Goal: Find specific page/section: Find specific page/section

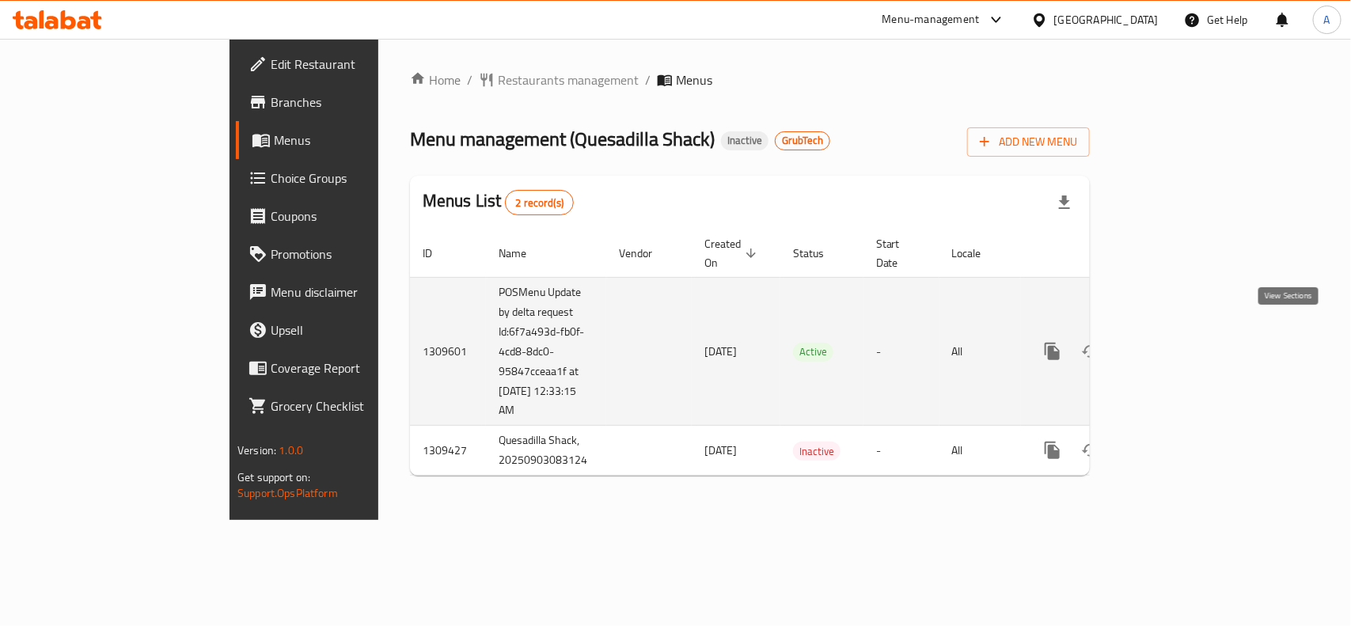
click at [1176, 342] on icon "enhanced table" at bounding box center [1166, 351] width 19 height 19
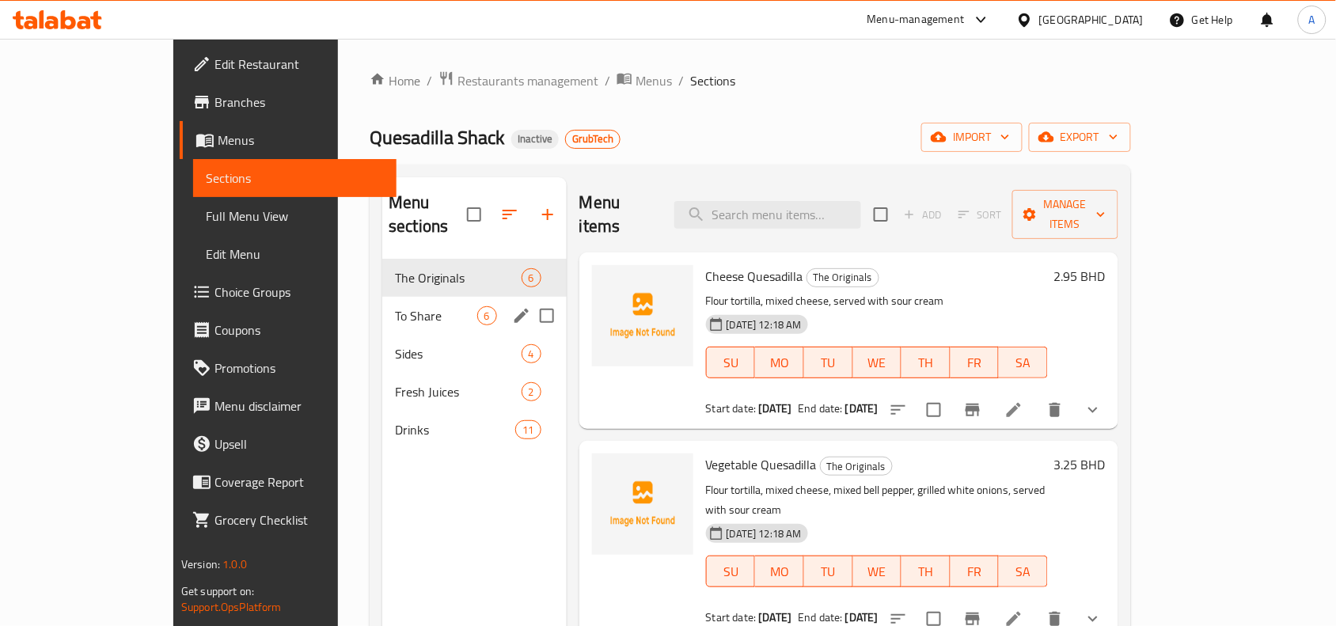
click at [395, 306] on span "To Share" at bounding box center [436, 315] width 82 height 19
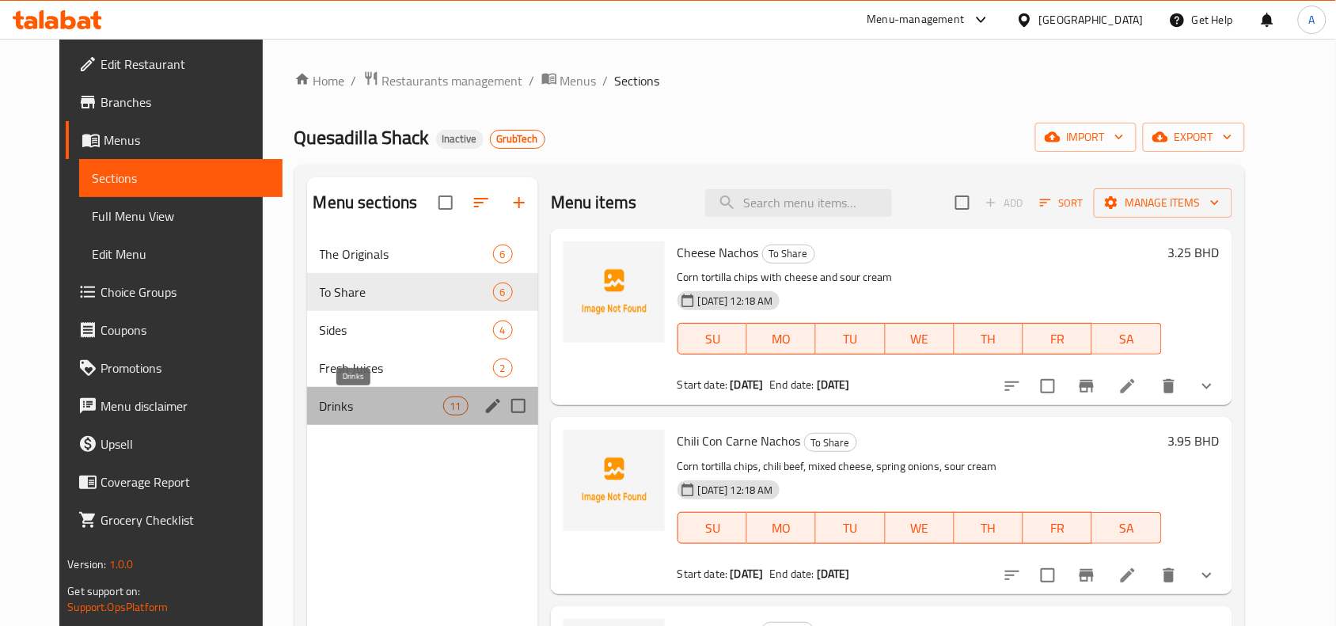
click at [374, 404] on span "Drinks" at bounding box center [381, 405] width 123 height 19
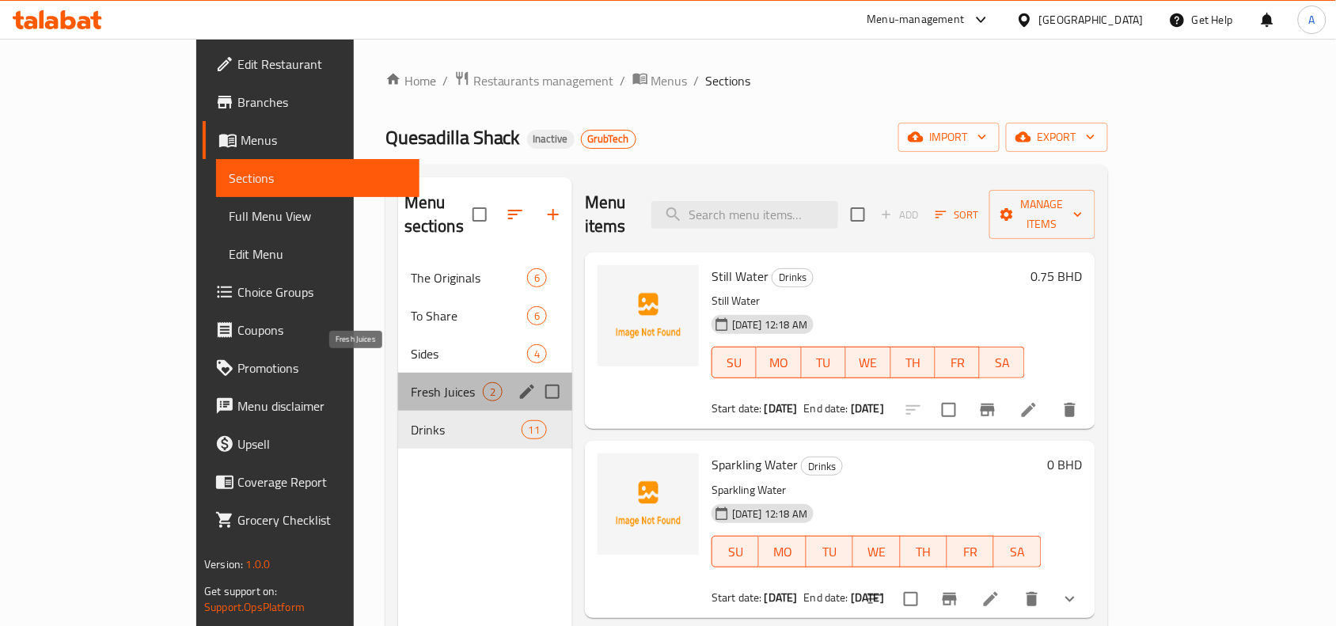
click at [411, 382] on span "Fresh Juices" at bounding box center [447, 391] width 72 height 19
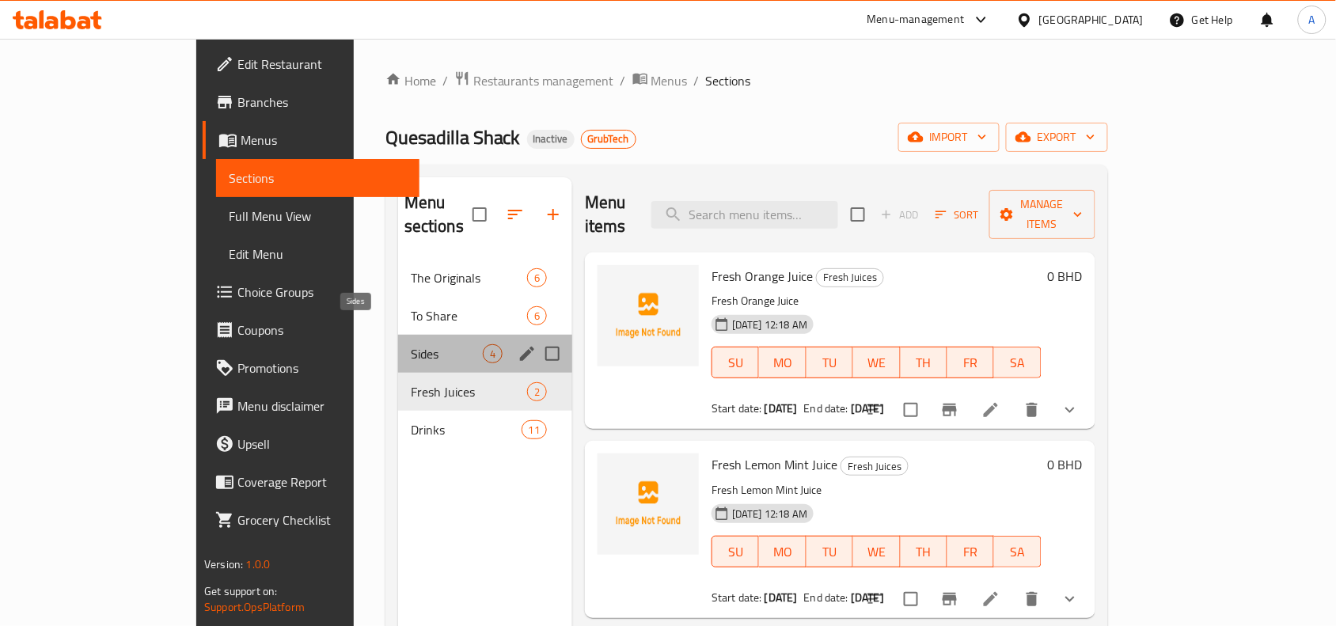
click at [411, 344] on span "Sides" at bounding box center [447, 353] width 72 height 19
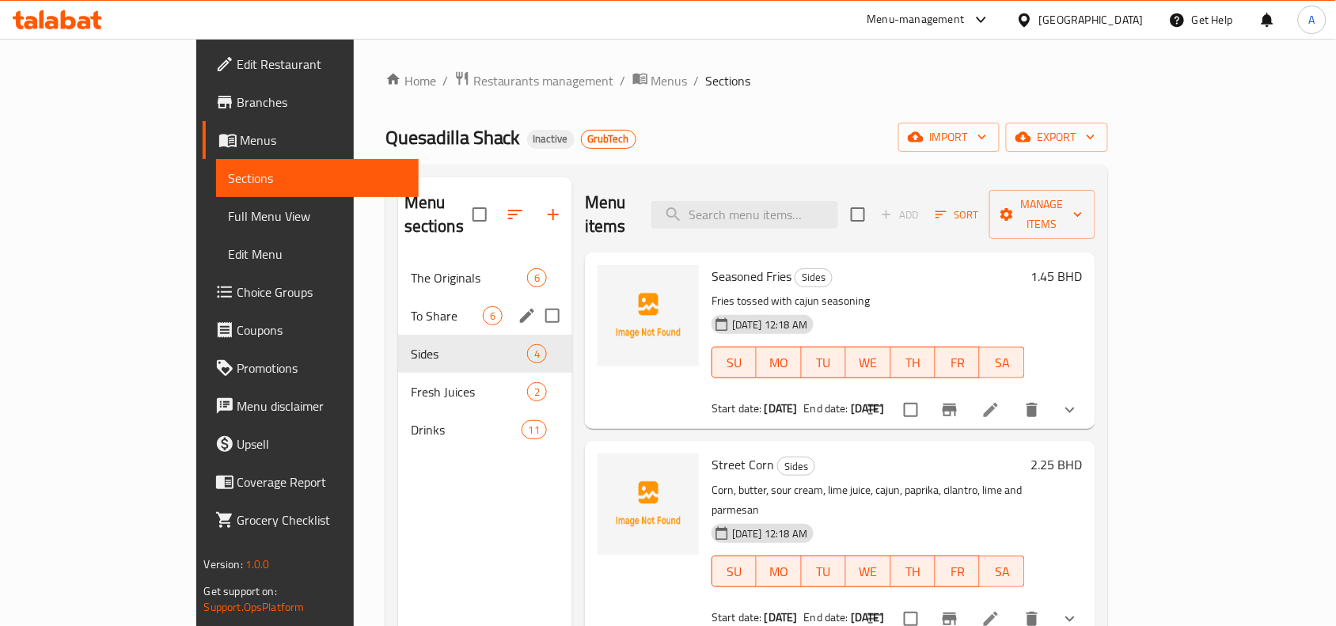
click at [398, 309] on div "To Share 6" at bounding box center [485, 316] width 174 height 38
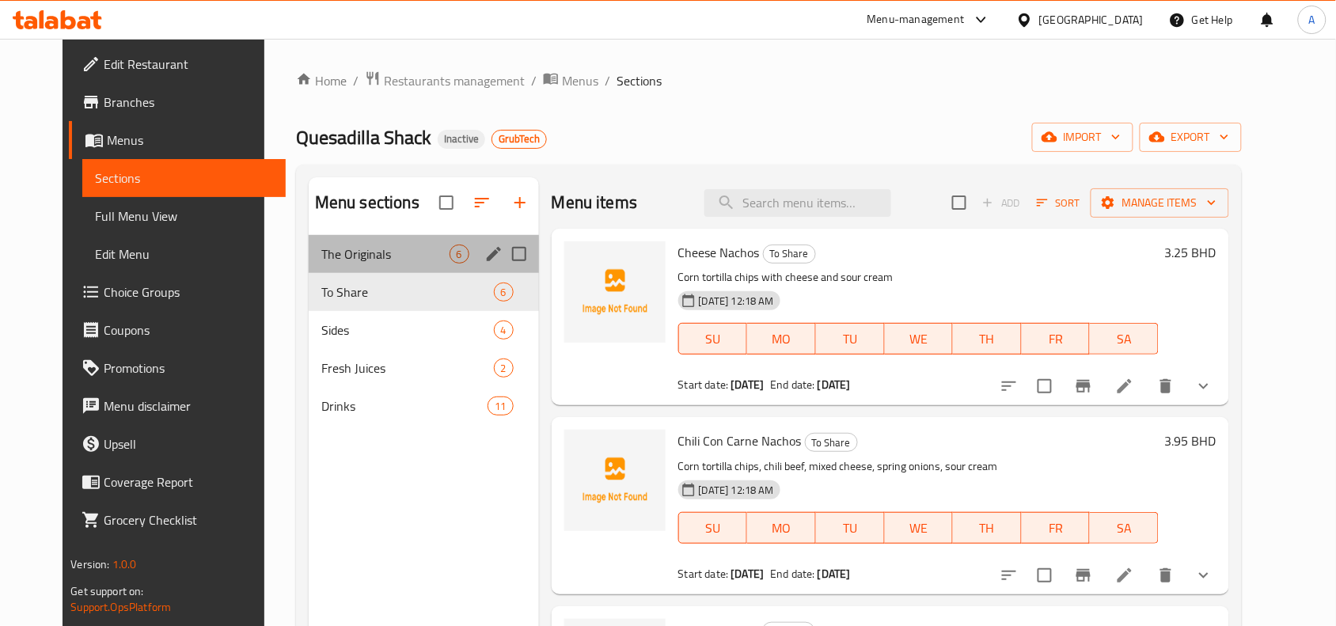
click at [317, 241] on div "The Originals 6" at bounding box center [424, 254] width 230 height 38
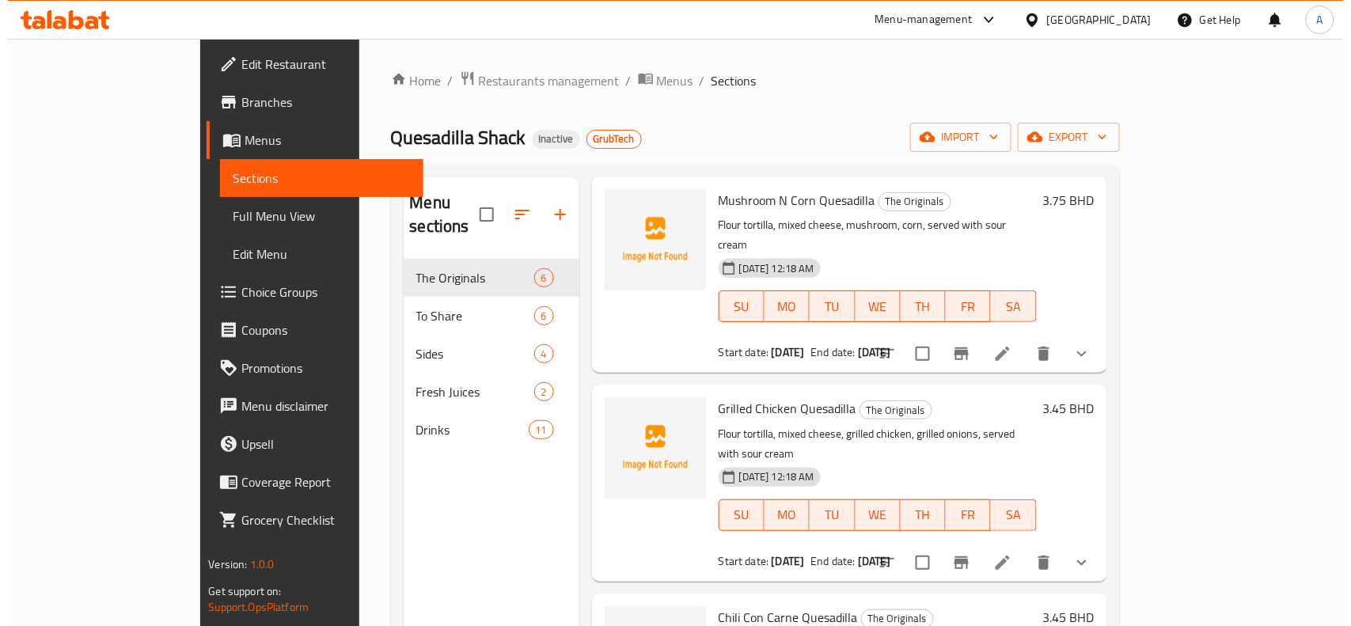
scroll to position [495, 0]
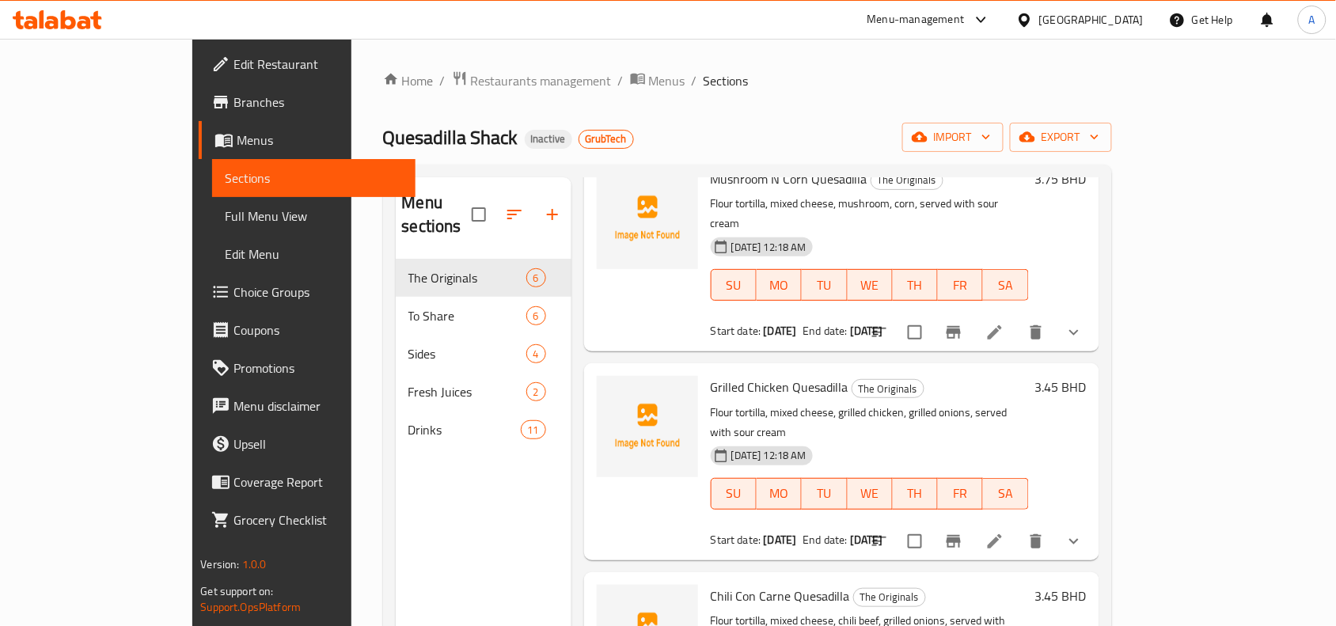
click at [225, 214] on span "Full Menu View" at bounding box center [314, 216] width 178 height 19
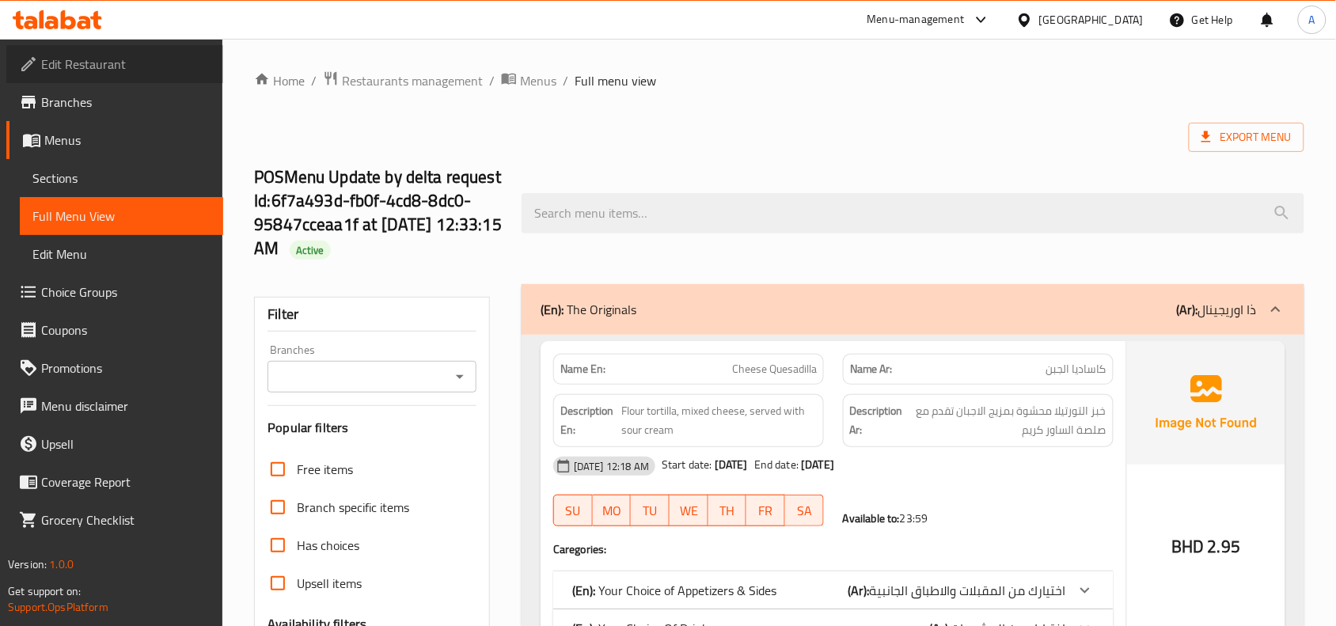
click at [109, 62] on span "Edit Restaurant" at bounding box center [125, 64] width 169 height 19
